Goal: Task Accomplishment & Management: Manage account settings

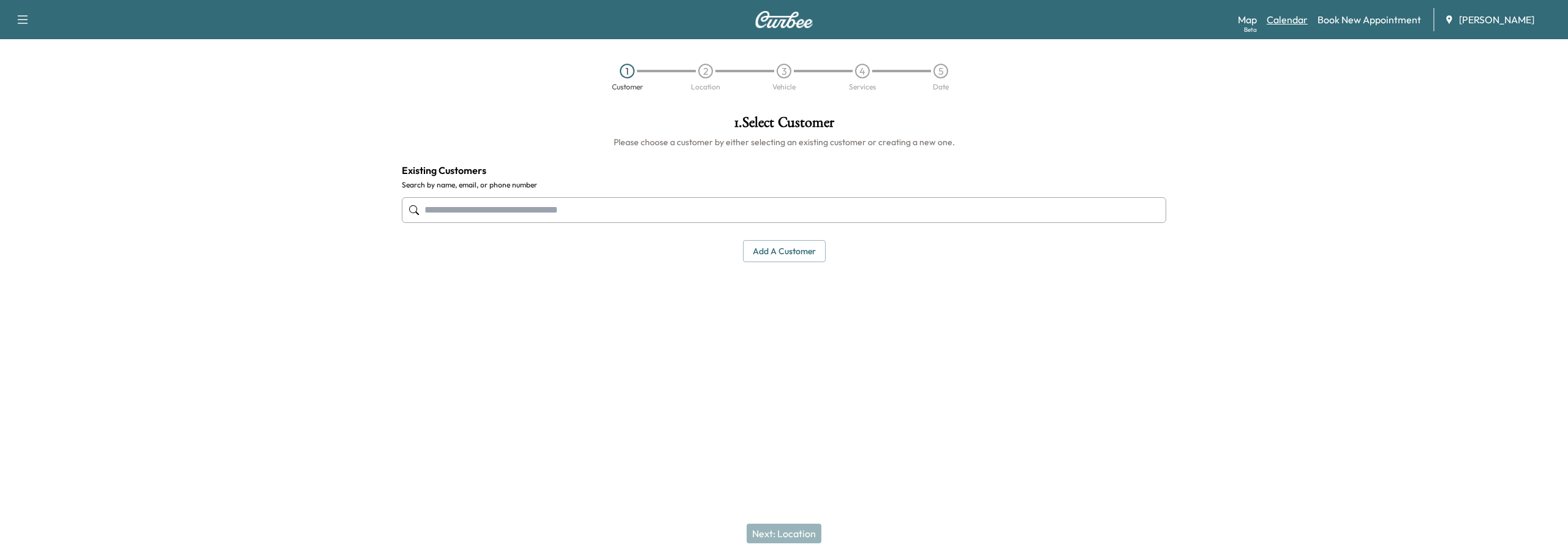
click at [1286, 19] on link "Calendar" at bounding box center [1287, 20] width 41 height 15
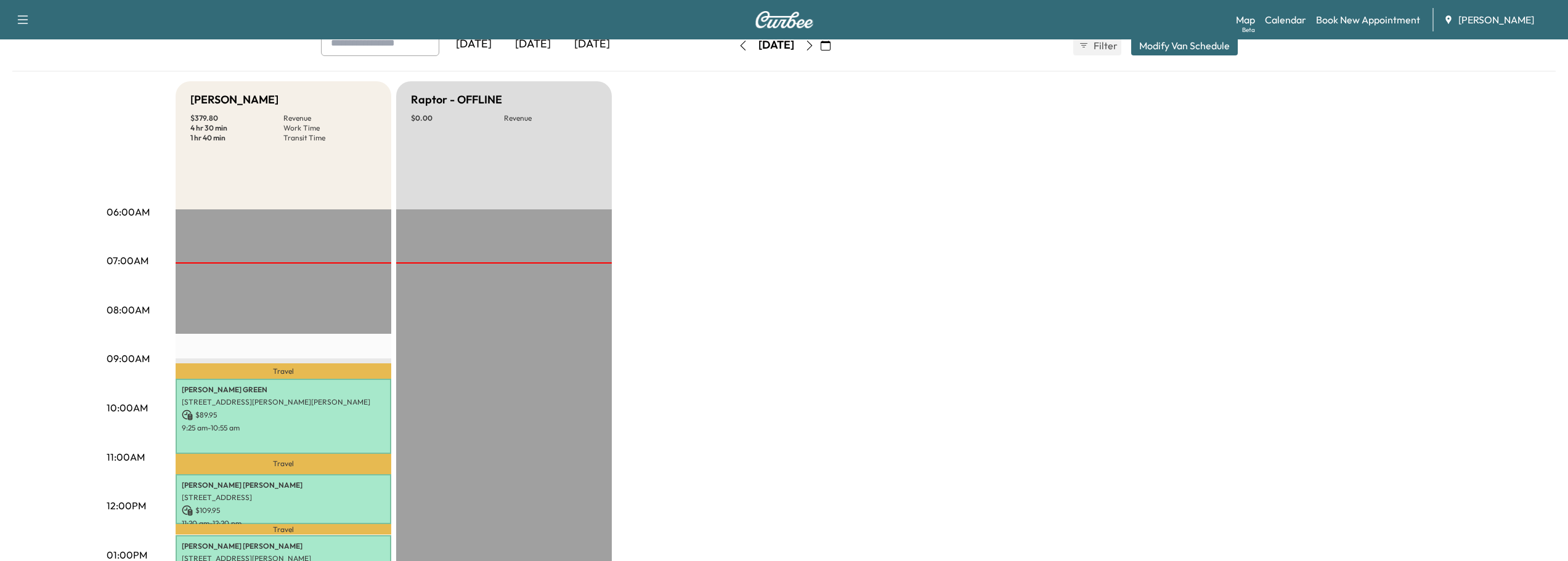
scroll to position [246, 0]
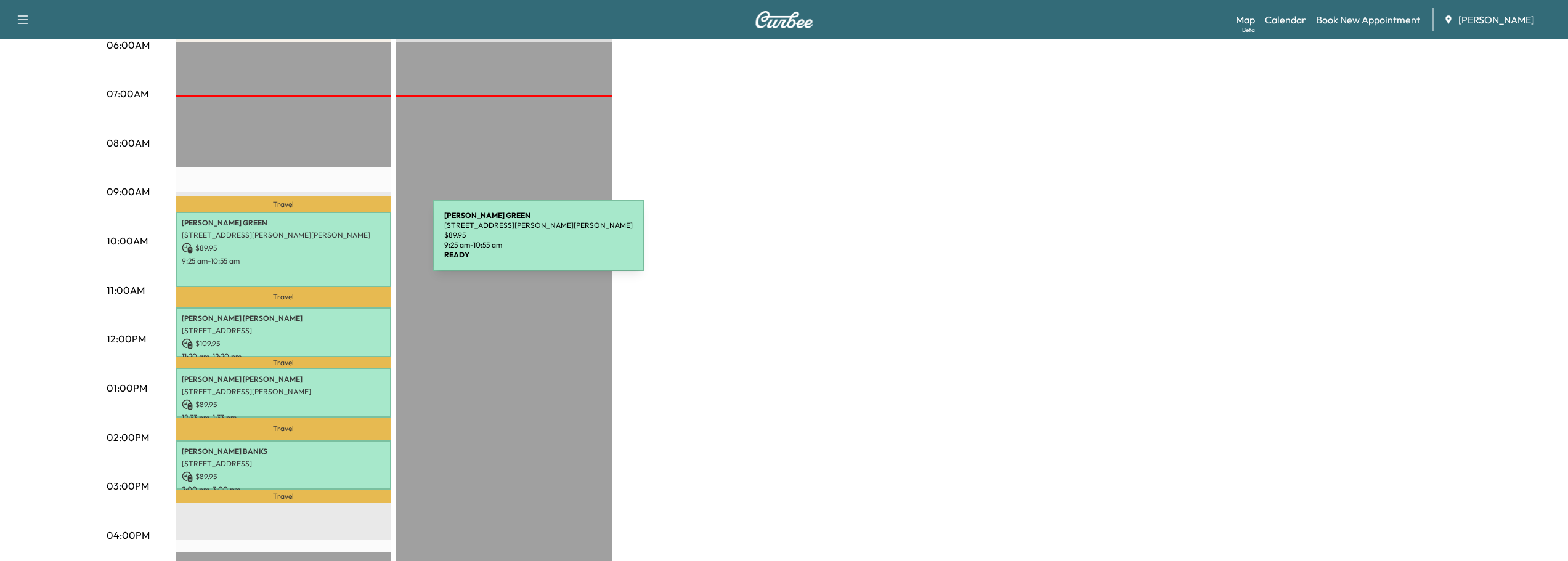
click at [341, 242] on p "$ 89.95" at bounding box center [283, 248] width 203 height 11
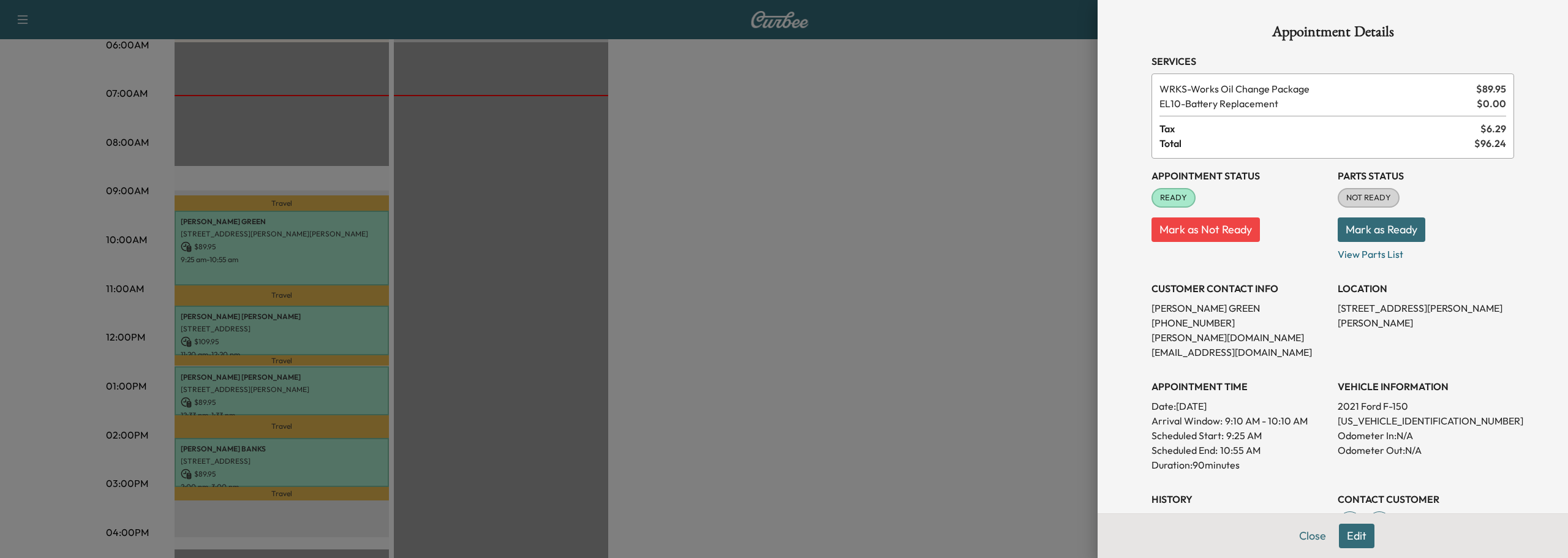
click at [1371, 234] on button "Mark as Ready" at bounding box center [1382, 229] width 87 height 24
drag, startPoint x: 1302, startPoint y: 541, endPoint x: 1101, endPoint y: 504, distance: 204.4
click at [1300, 541] on button "Close" at bounding box center [1312, 535] width 43 height 24
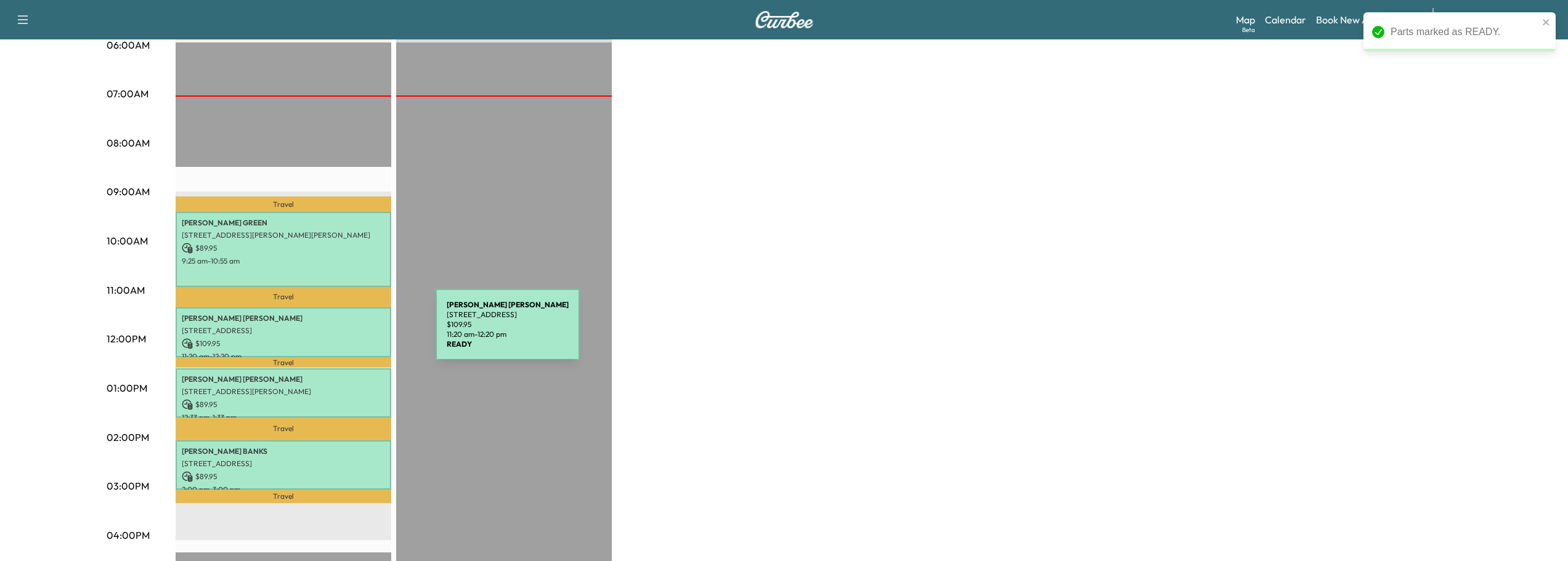
click at [343, 332] on p "[STREET_ADDRESS]" at bounding box center [283, 330] width 203 height 10
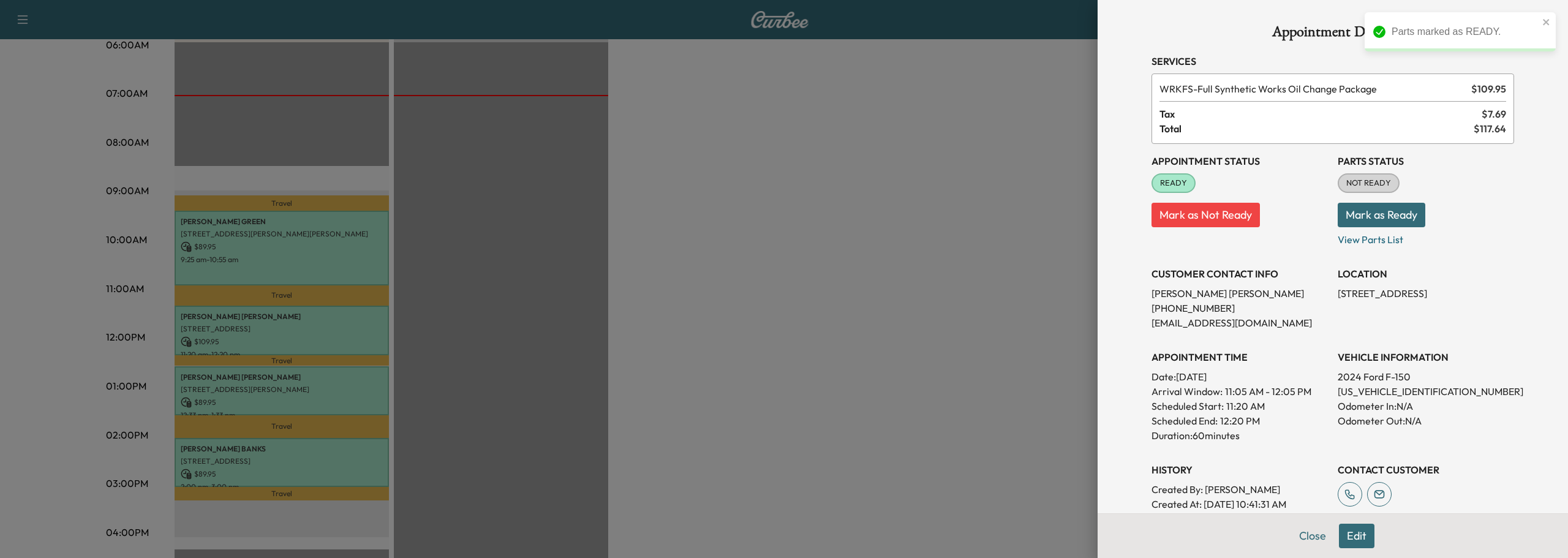
click at [1405, 213] on button "Mark as Ready" at bounding box center [1382, 215] width 87 height 24
click at [1299, 535] on button "Close" at bounding box center [1312, 535] width 43 height 24
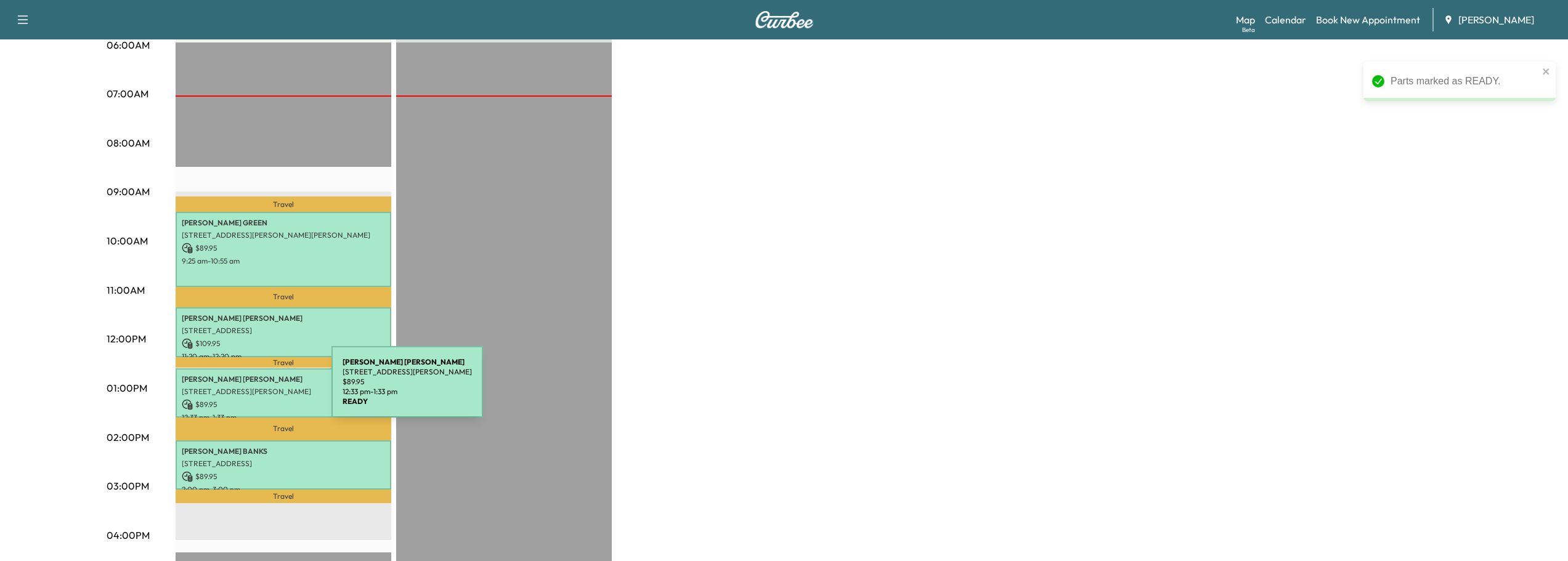
click at [239, 389] on p "[STREET_ADDRESS][PERSON_NAME]" at bounding box center [283, 392] width 203 height 10
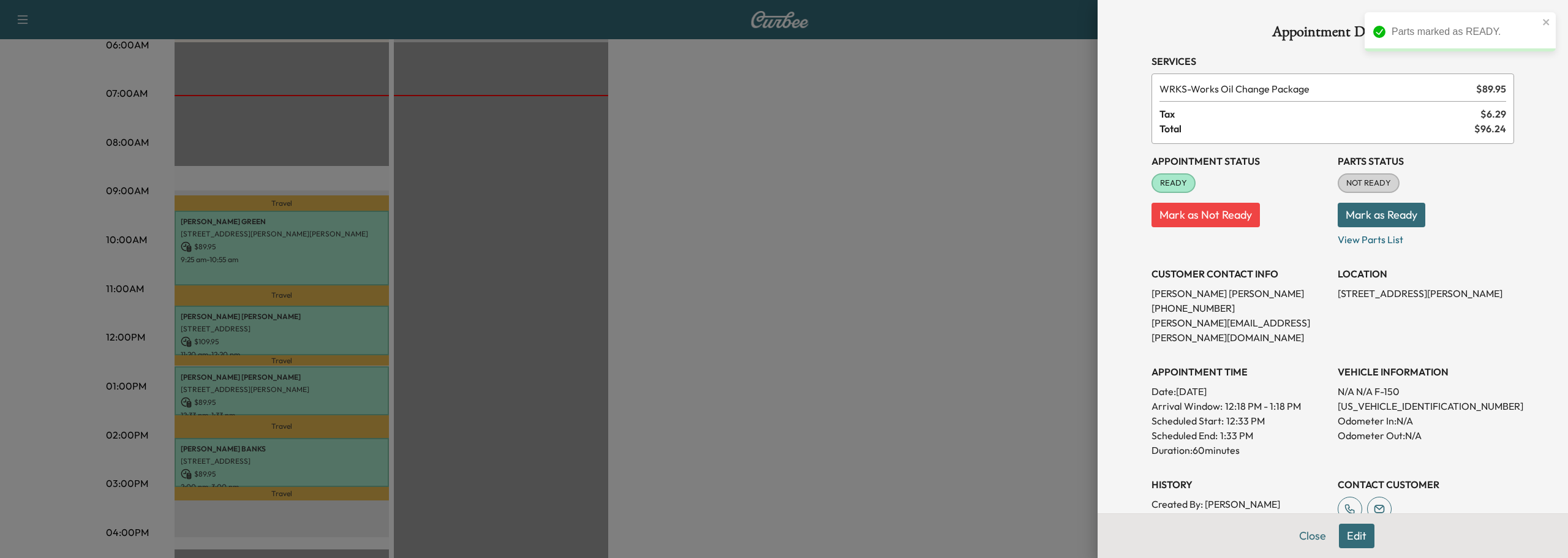
click at [1389, 215] on button "Mark as Ready" at bounding box center [1382, 215] width 87 height 24
click at [1299, 538] on button "Close" at bounding box center [1312, 535] width 43 height 24
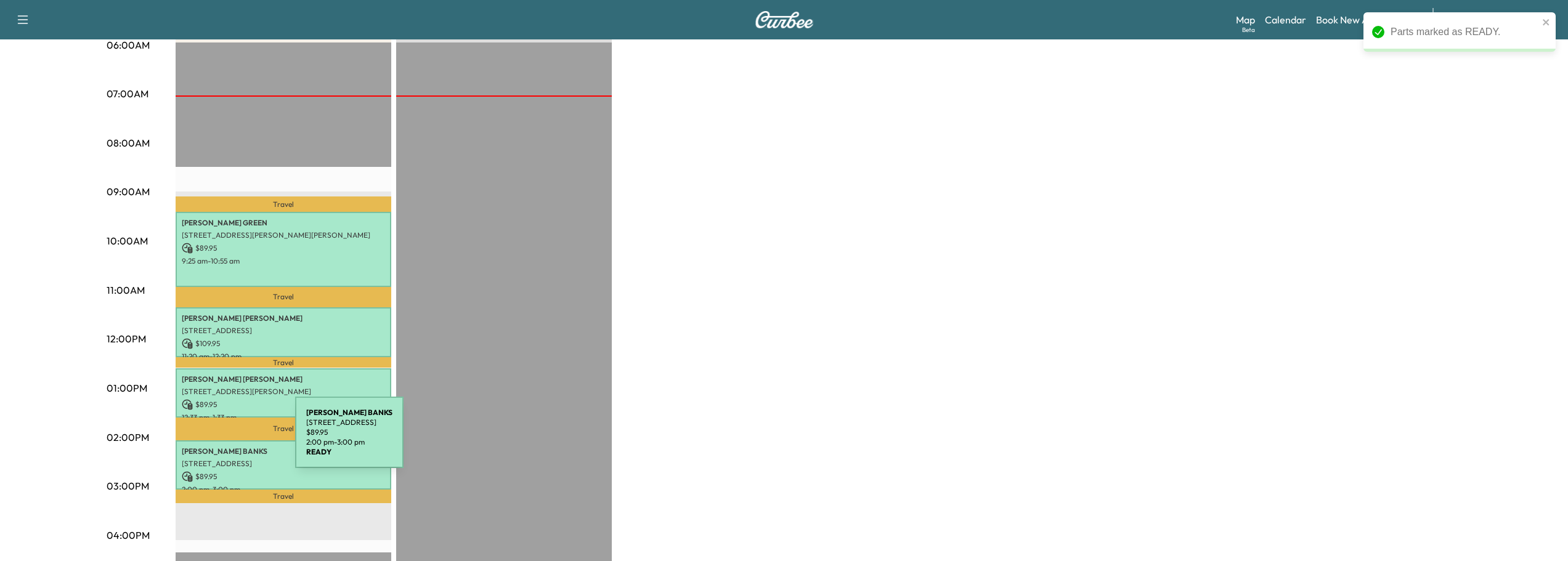
click at [202, 440] on div "[PERSON_NAME] [STREET_ADDRESS] $ 89.95 2:00 pm - 3:00 pm" at bounding box center [283, 465] width 216 height 50
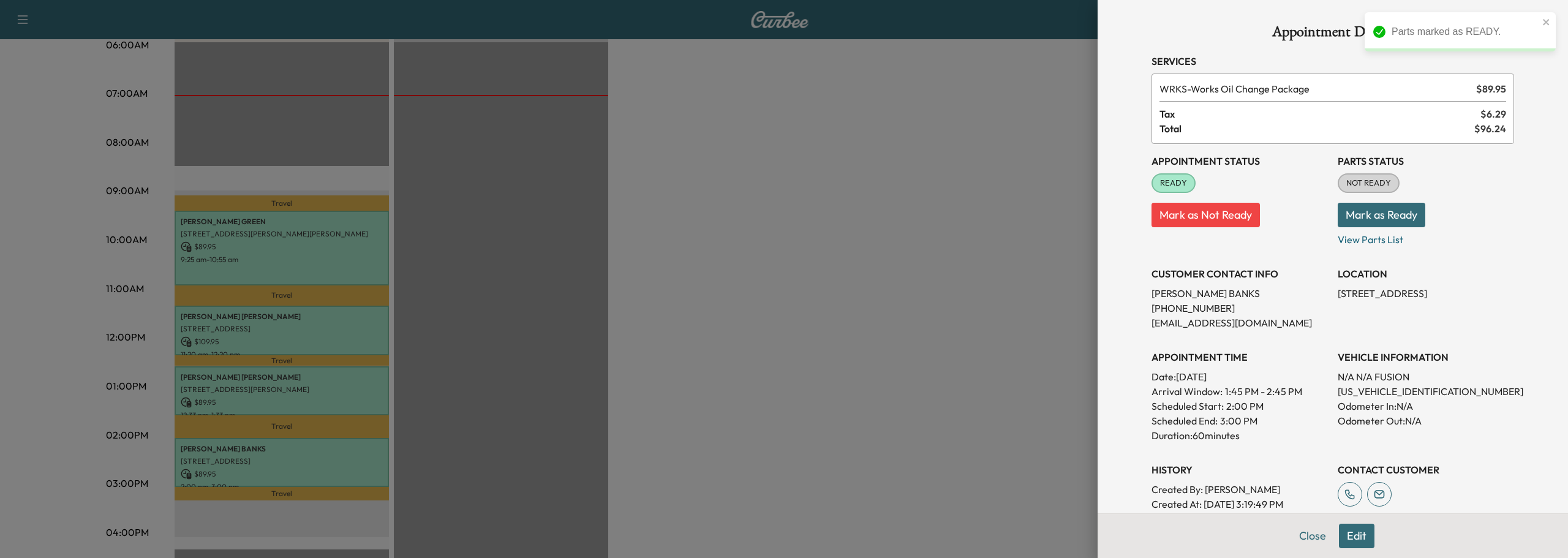
click at [1397, 209] on button "Mark as Ready" at bounding box center [1382, 215] width 87 height 24
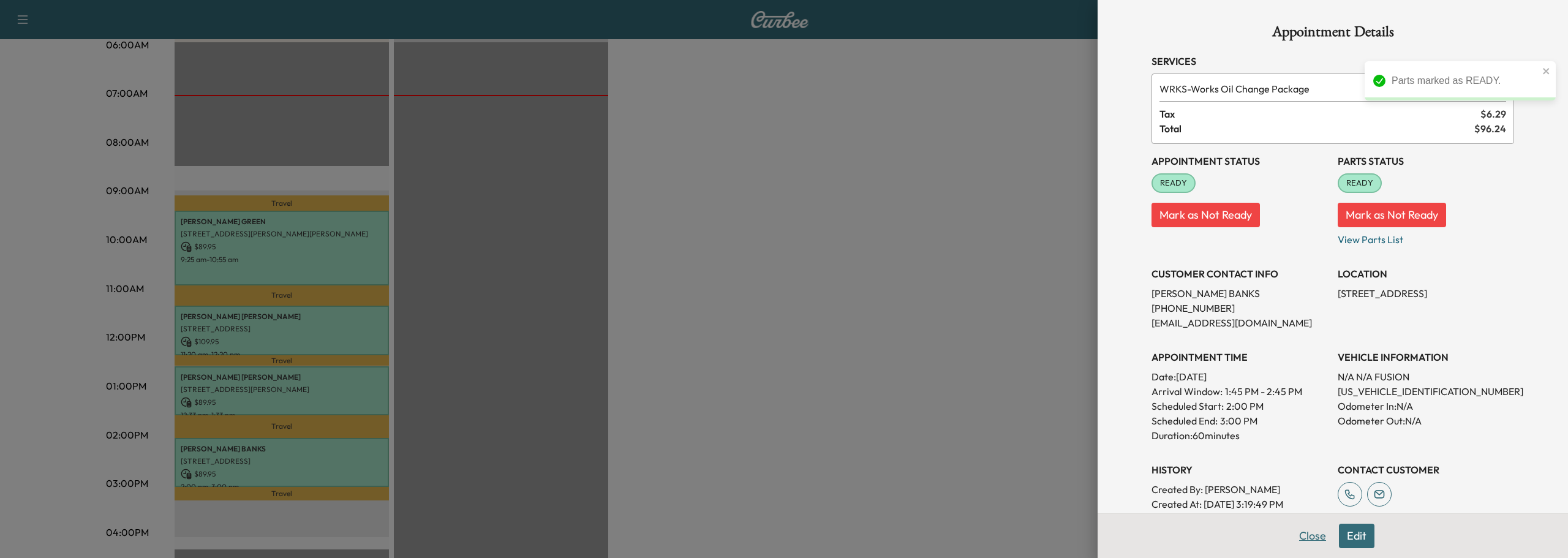
click at [1304, 542] on button "Close" at bounding box center [1312, 535] width 43 height 24
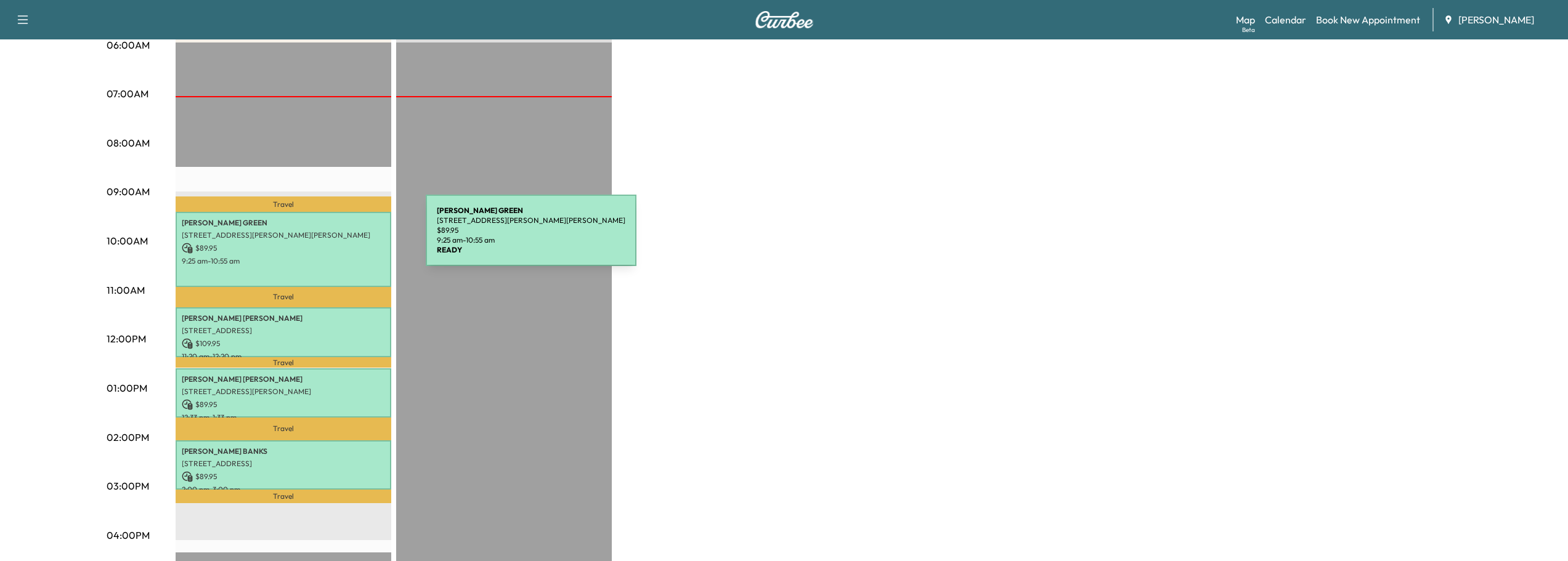
click at [334, 238] on p "[STREET_ADDRESS][PERSON_NAME][PERSON_NAME]" at bounding box center [283, 235] width 203 height 10
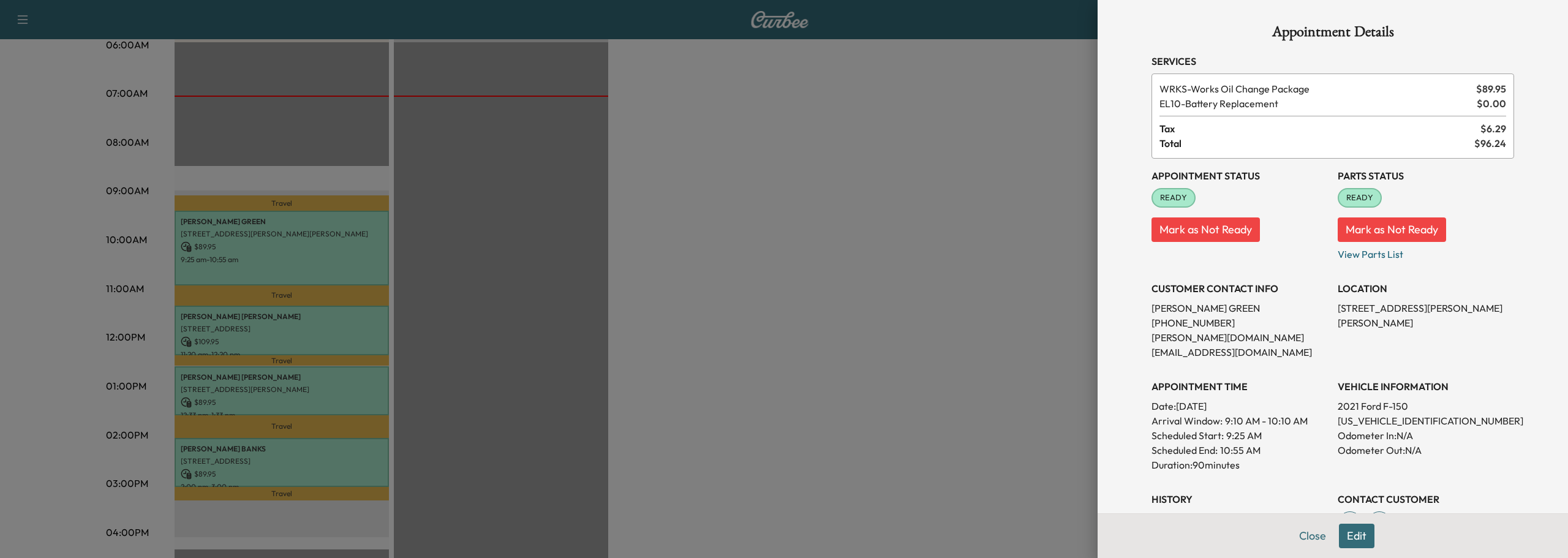
click at [851, 147] on div at bounding box center [784, 279] width 1568 height 558
